Goal: Information Seeking & Learning: Understand process/instructions

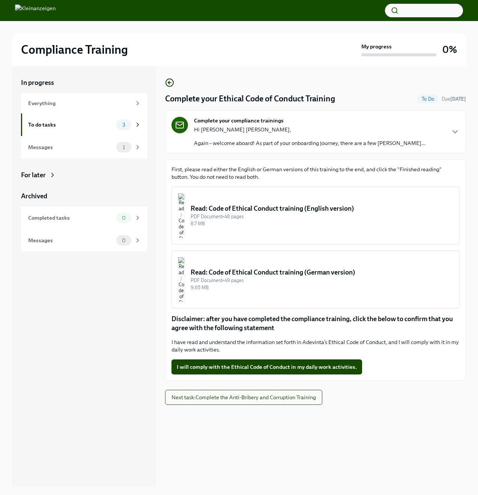
click at [185, 205] on img "button" at bounding box center [181, 215] width 7 height 45
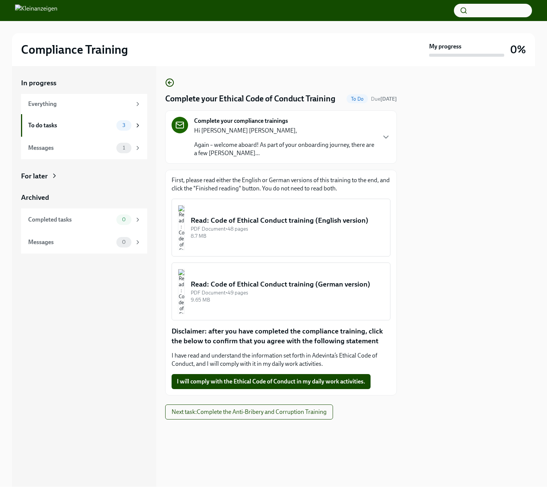
click at [373, 136] on div "Hi [PERSON_NAME] [PERSON_NAME], Again – welcome aboard! As part of your onboard…" at bounding box center [284, 141] width 181 height 31
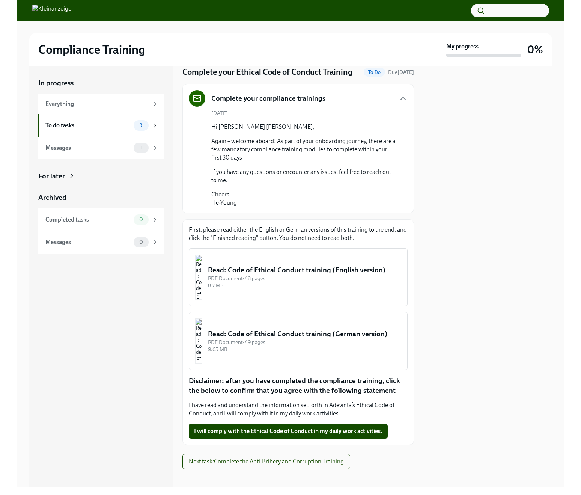
scroll to position [33, 0]
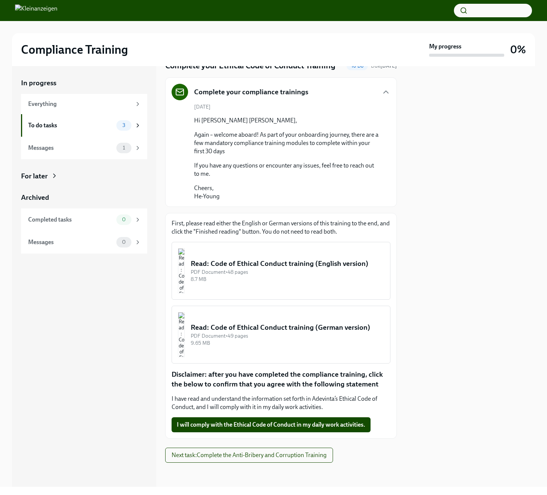
click at [258, 267] on div "Read: Code of Ethical Conduct training (English version)" at bounding box center [287, 264] width 193 height 10
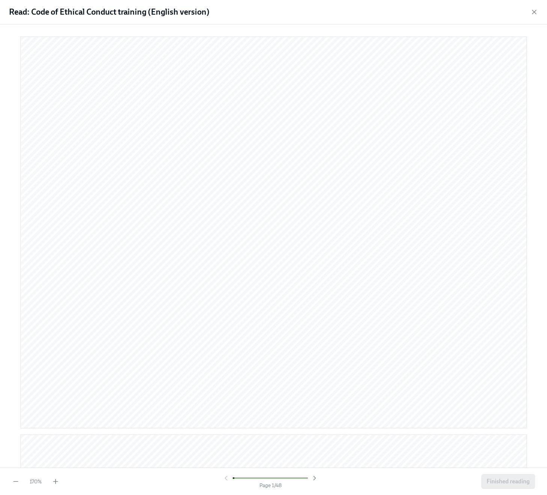
click at [60, 481] on div "170 % Page 1 / 48 Finished reading" at bounding box center [273, 480] width 547 height 27
click at [57, 480] on icon "button" at bounding box center [56, 481] width 8 height 8
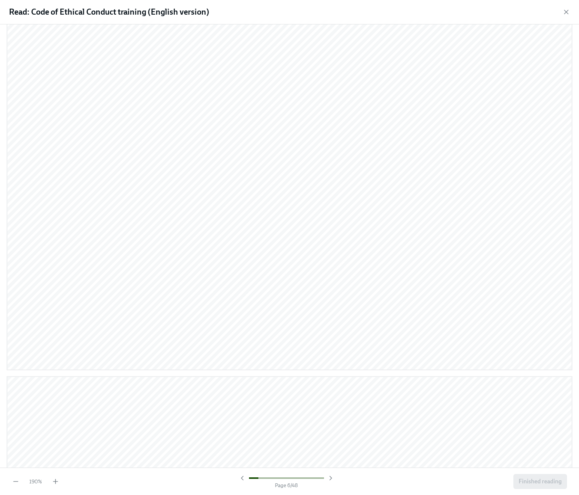
scroll to position [2365, 0]
click at [55, 481] on icon "button" at bounding box center [55, 481] width 5 height 0
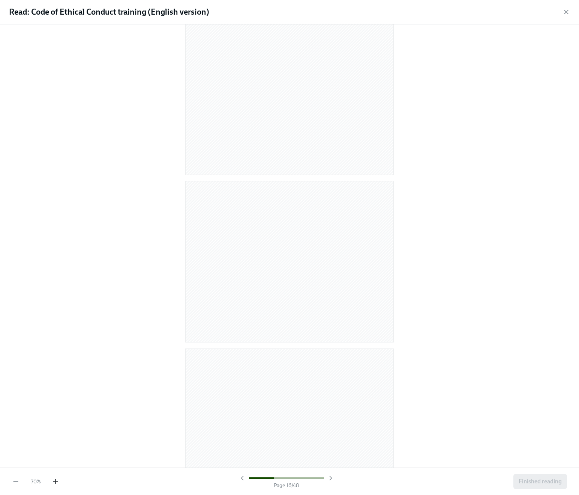
click at [55, 481] on icon "button" at bounding box center [55, 481] width 5 height 0
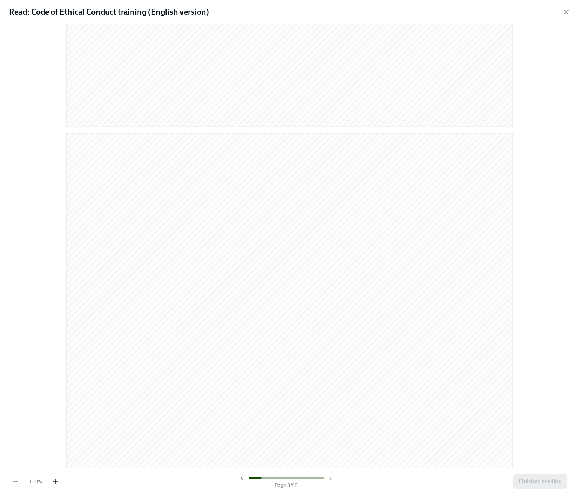
click at [55, 481] on icon "button" at bounding box center [55, 481] width 5 height 0
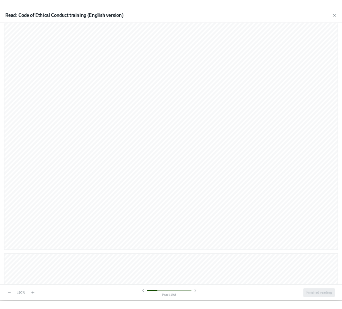
scroll to position [4505, 0]
